Goal: Task Accomplishment & Management: Manage account settings

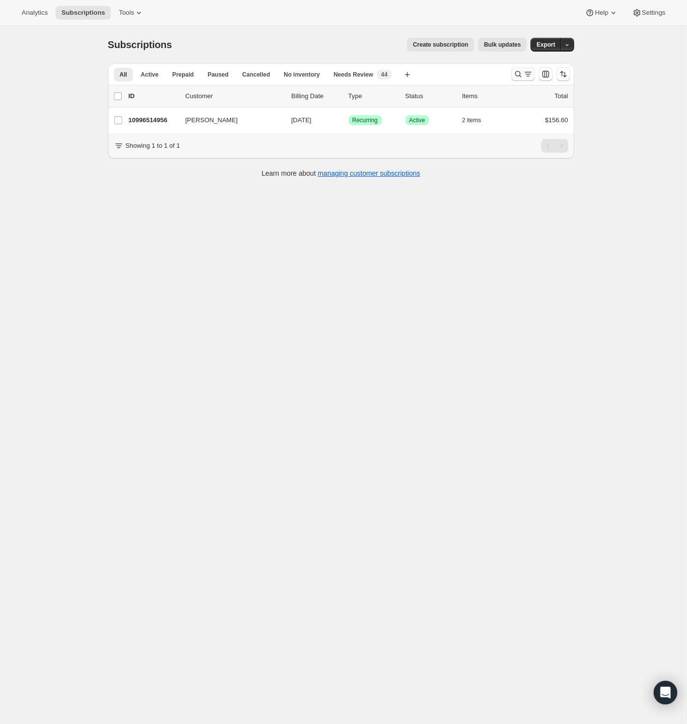
click at [519, 73] on icon "Search and filter results" at bounding box center [518, 74] width 10 height 10
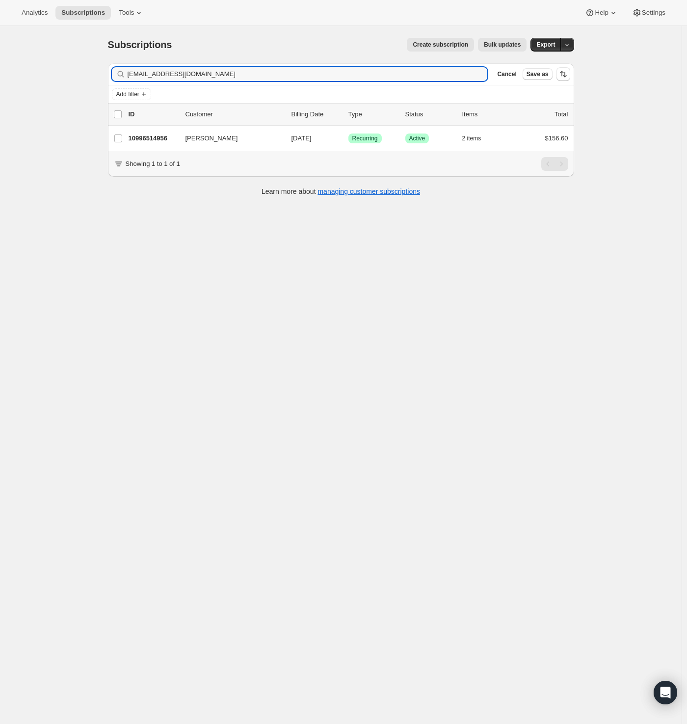
drag, startPoint x: 264, startPoint y: 75, endPoint x: 44, endPoint y: 67, distance: 220.0
click at [44, 67] on div "Subscriptions. This page is ready Subscriptions Create subscription Bulk update…" at bounding box center [341, 388] width 682 height 724
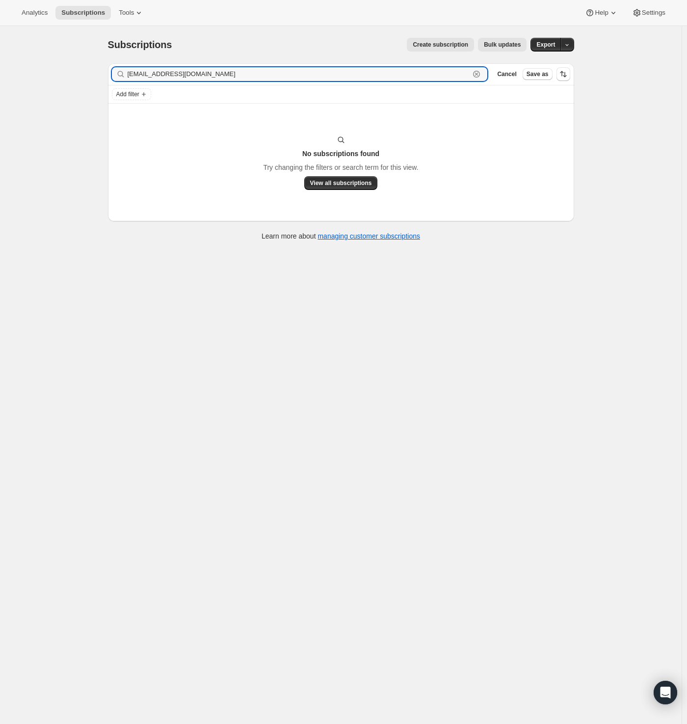
drag, startPoint x: 217, startPoint y: 72, endPoint x: 39, endPoint y: 61, distance: 178.5
click at [39, 61] on div "Subscriptions. This page is ready Subscriptions Create subscription Bulk update…" at bounding box center [341, 388] width 682 height 724
paste input "kgray@norwalk"
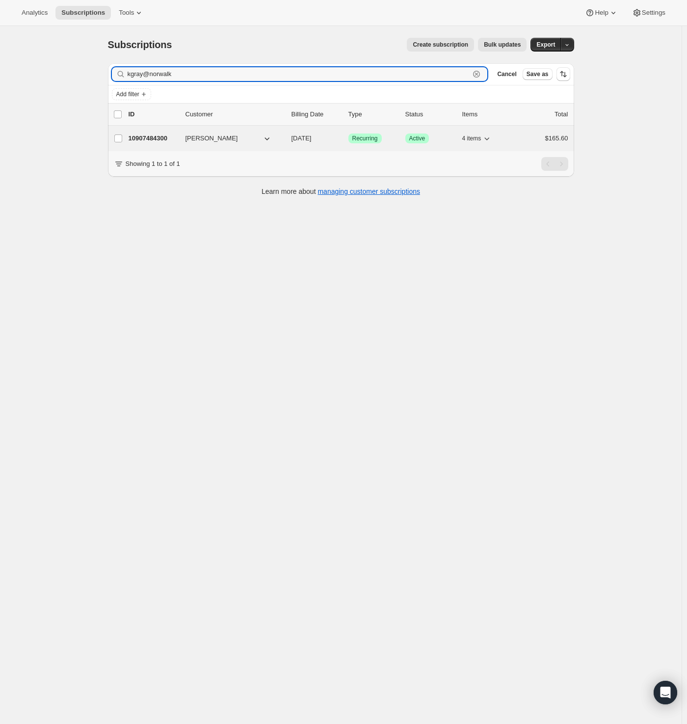
type input "kgray@norwalk"
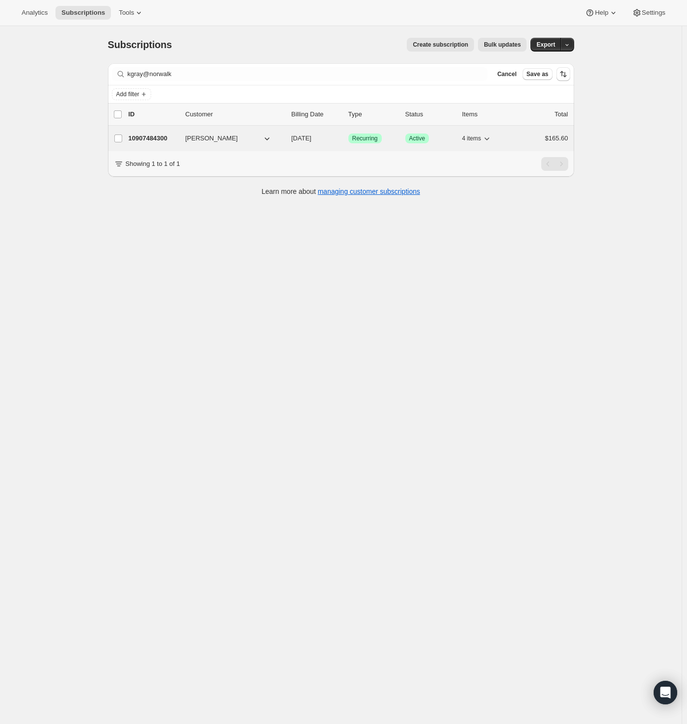
click at [148, 135] on p "10907484300" at bounding box center [153, 138] width 49 height 10
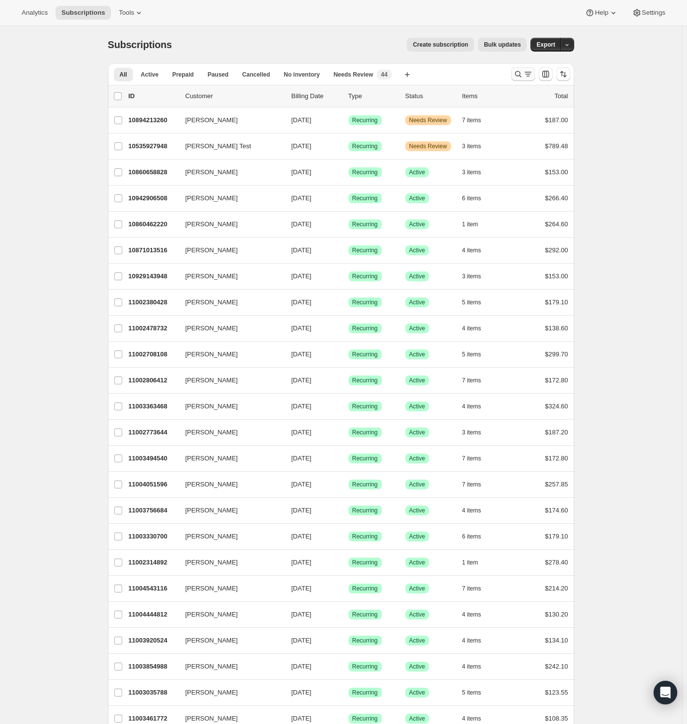
click at [528, 74] on icon "Search and filter results" at bounding box center [528, 74] width 10 height 10
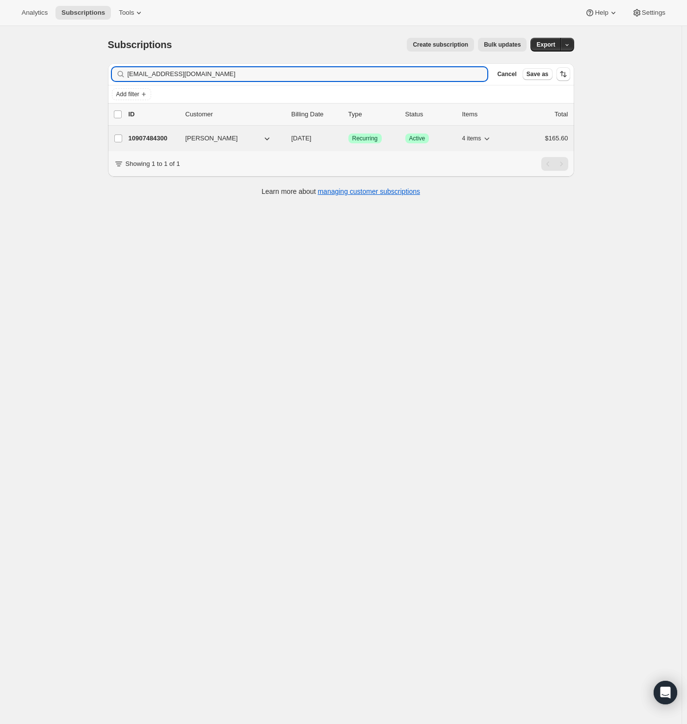
type input "[EMAIL_ADDRESS][DOMAIN_NAME]"
click at [154, 136] on p "10907484300" at bounding box center [153, 138] width 49 height 10
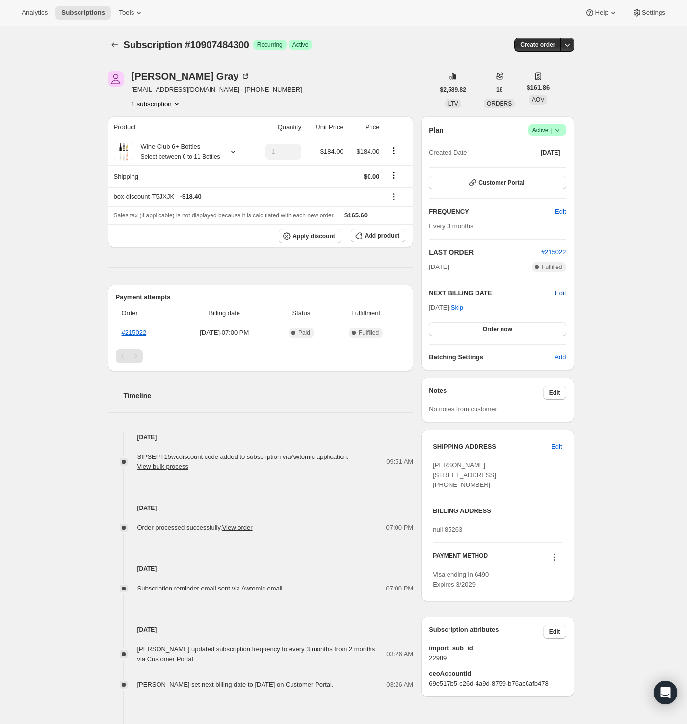
click at [565, 291] on span "Edit" at bounding box center [560, 293] width 11 height 10
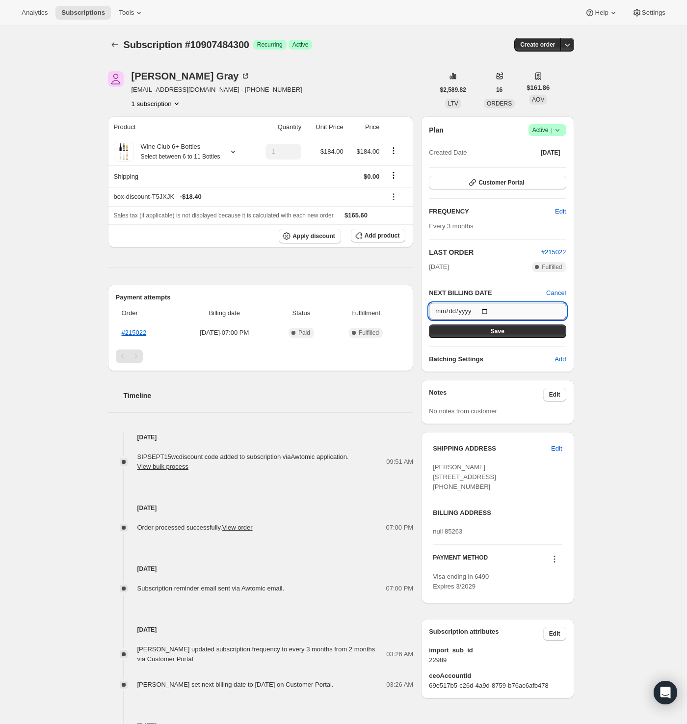
click at [488, 310] on input "[DATE]" at bounding box center [497, 311] width 137 height 17
click at [560, 289] on span "Cancel" at bounding box center [556, 293] width 20 height 10
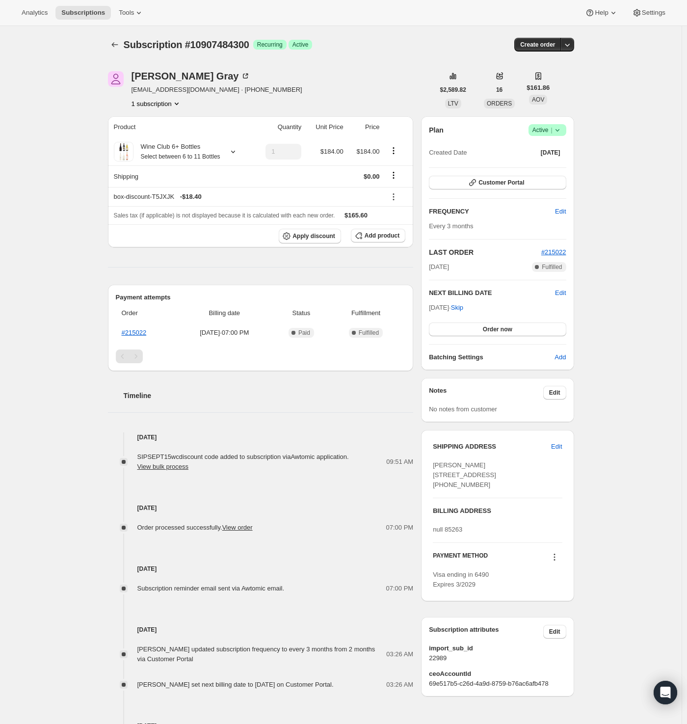
click at [633, 233] on div "Subscription #10907484300. This page is ready Subscription #10907484300 Success…" at bounding box center [341, 418] width 682 height 784
drag, startPoint x: 160, startPoint y: 345, endPoint x: 128, endPoint y: 345, distance: 32.4
click at [128, 342] on th "#215022" at bounding box center [146, 333] width 60 height 18
copy link "215022"
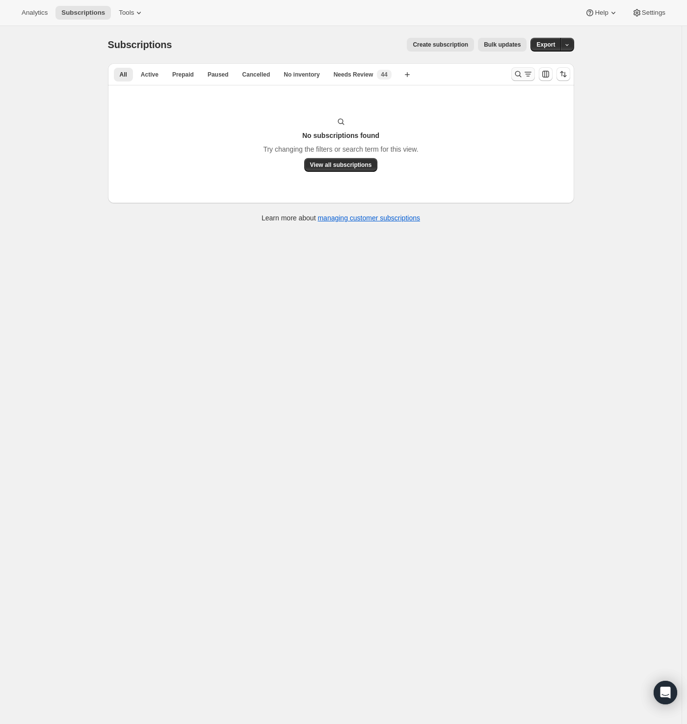
click at [521, 74] on icon "Search and filter results" at bounding box center [518, 74] width 10 height 10
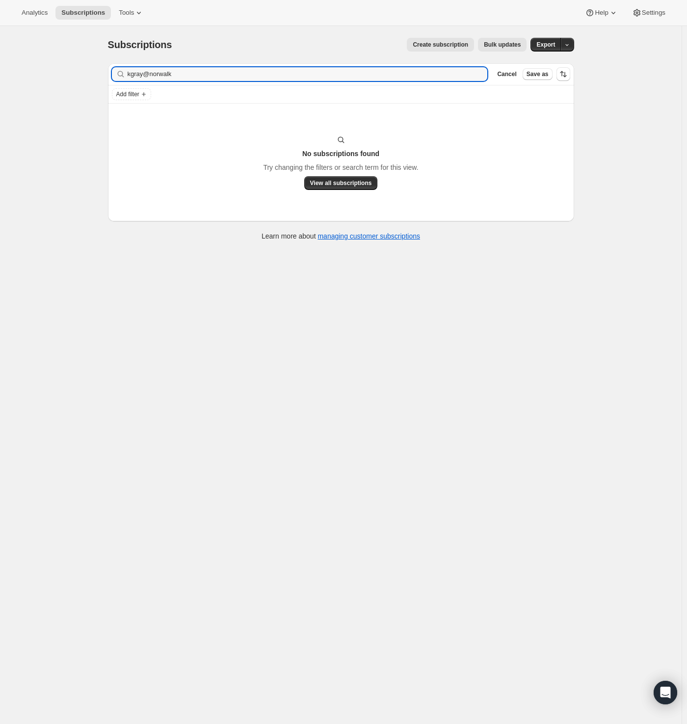
drag, startPoint x: 64, startPoint y: 80, endPoint x: 57, endPoint y: 81, distance: 7.4
click at [57, 81] on div "Subscriptions. This page is ready Subscriptions Create subscription Bulk update…" at bounding box center [341, 388] width 682 height 724
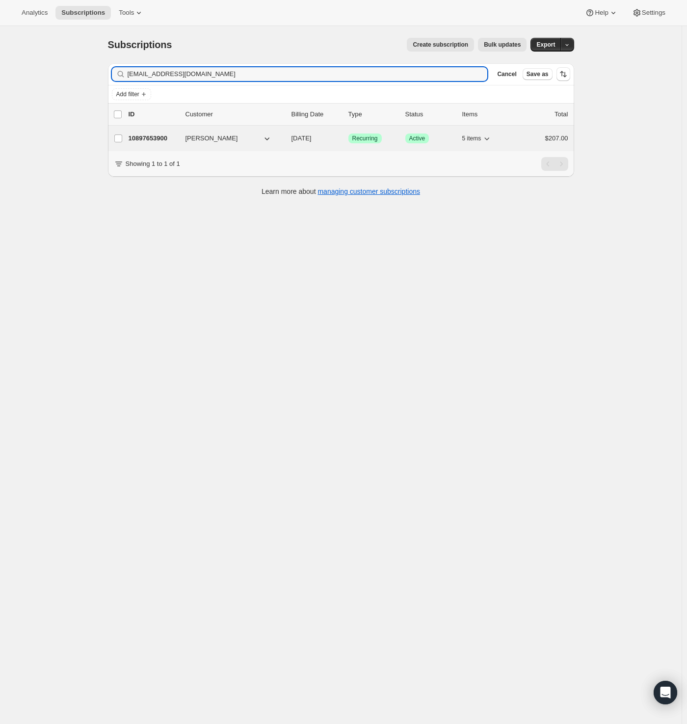
type input "lrfinley@columbus.rr.com"
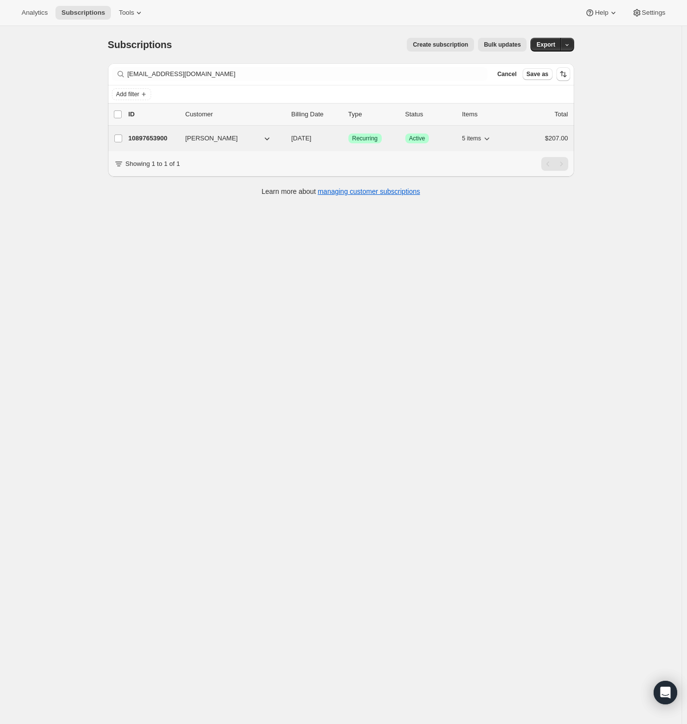
click at [175, 134] on p "10897653900" at bounding box center [153, 138] width 49 height 10
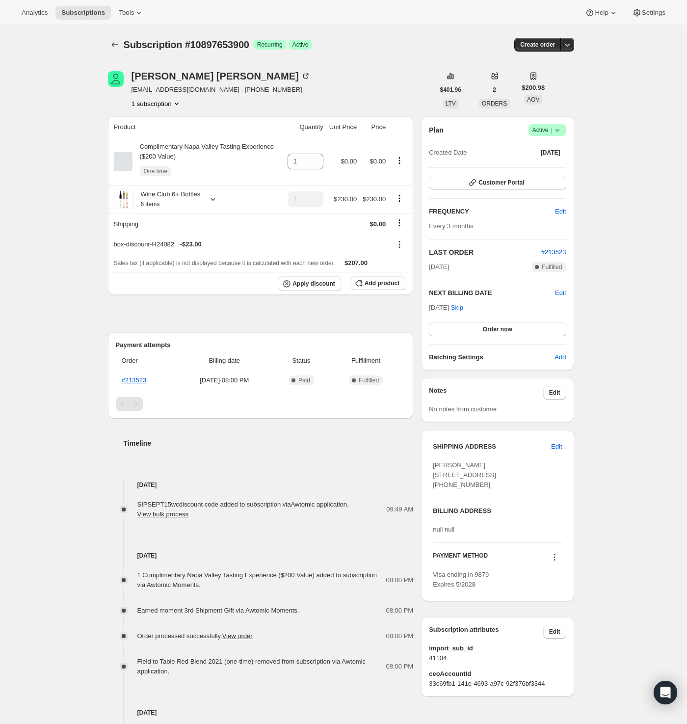
click at [561, 127] on icon at bounding box center [558, 130] width 10 height 10
click at [565, 166] on span "Cancel subscription" at bounding box center [545, 165] width 55 height 7
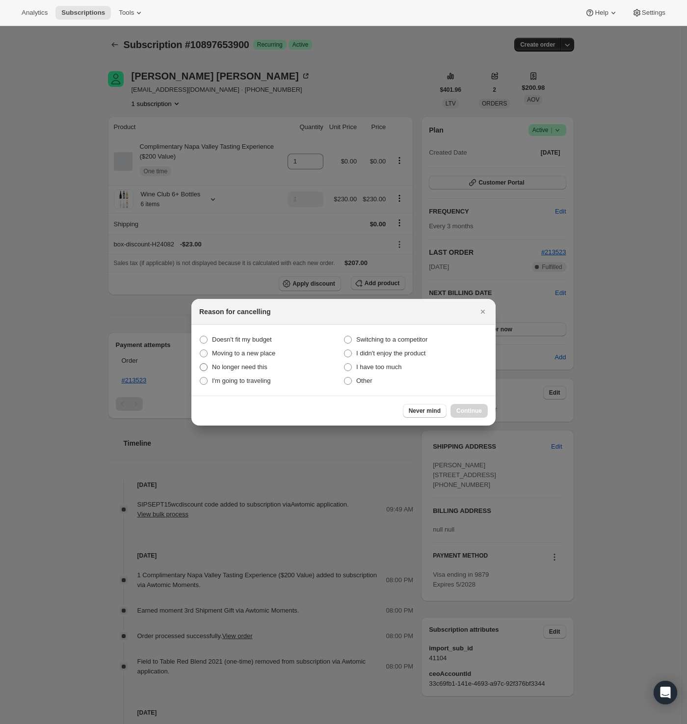
click at [259, 368] on span "No longer need this" at bounding box center [239, 366] width 55 height 7
click at [200, 364] on this "No longer need this" at bounding box center [200, 363] width 0 height 0
radio this "true"
click at [464, 410] on span "Continue" at bounding box center [469, 411] width 26 height 8
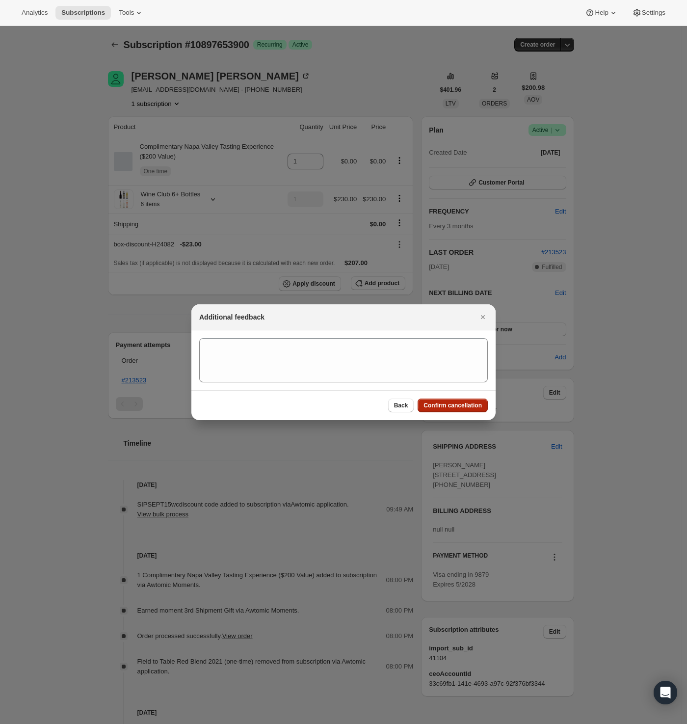
click at [451, 403] on span "Confirm cancellation" at bounding box center [453, 405] width 58 height 8
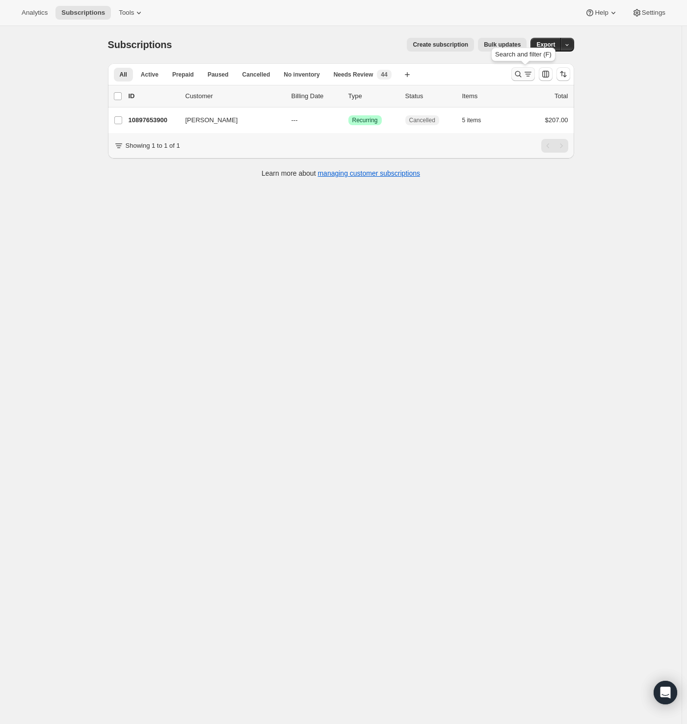
click at [523, 73] on icon "Search and filter results" at bounding box center [518, 74] width 10 height 10
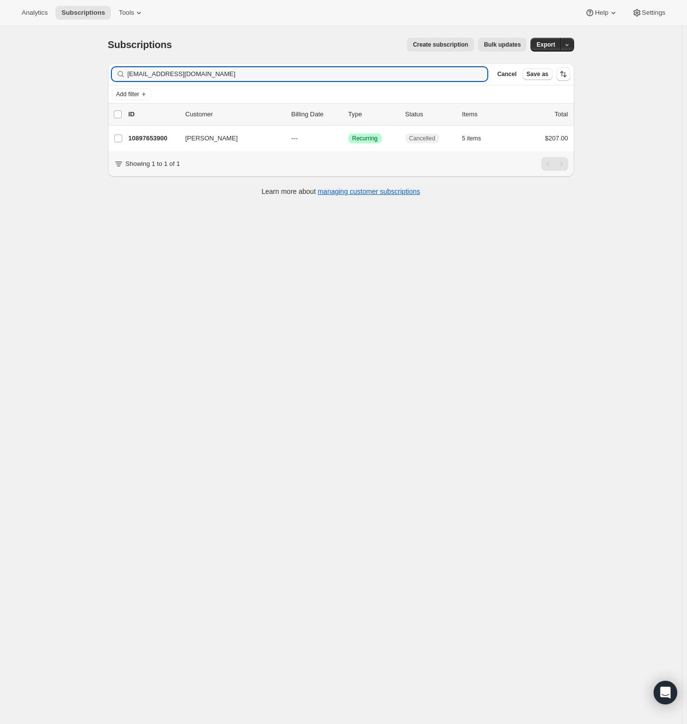
drag, startPoint x: 160, startPoint y: 80, endPoint x: 24, endPoint y: 87, distance: 136.6
click at [24, 87] on div "Subscriptions. This page is ready Subscriptions Create subscription Bulk update…" at bounding box center [341, 388] width 682 height 724
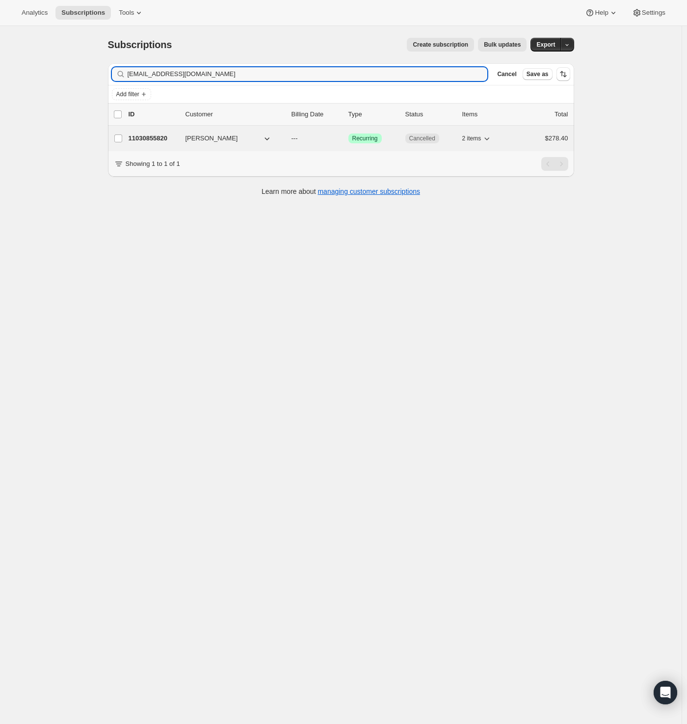
type input "johnkatchan@gmail.com"
click at [189, 144] on div "11030855820 John Katchan --- Success Recurring Cancelled 2 items $278.40" at bounding box center [349, 139] width 440 height 14
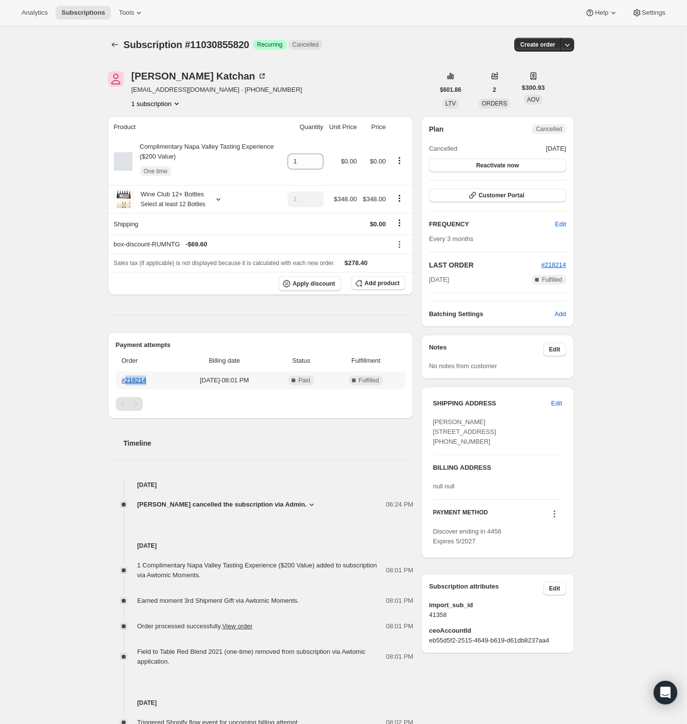
drag, startPoint x: 167, startPoint y: 381, endPoint x: 128, endPoint y: 381, distance: 39.3
click at [128, 381] on th "#218214" at bounding box center [146, 381] width 60 height 18
copy link "218214"
